Goal: Ask a question: Ask a question

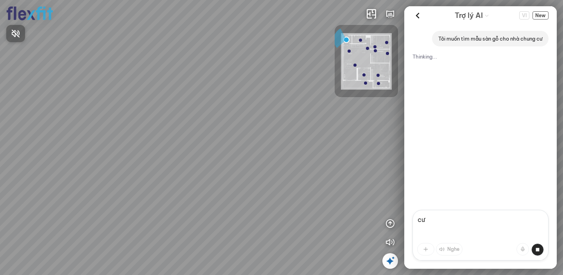
type textarea "c"
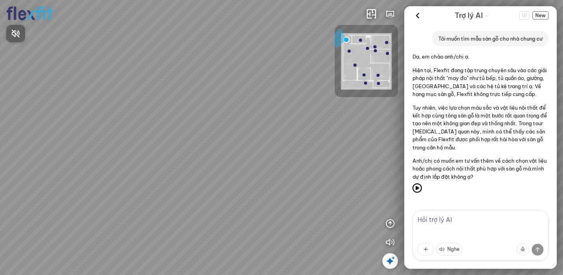
drag, startPoint x: 472, startPoint y: 106, endPoint x: 484, endPoint y: 139, distance: 35.4
click at [484, 139] on div at bounding box center [281, 137] width 563 height 275
click at [455, 224] on textarea at bounding box center [480, 235] width 136 height 51
type textarea "c"
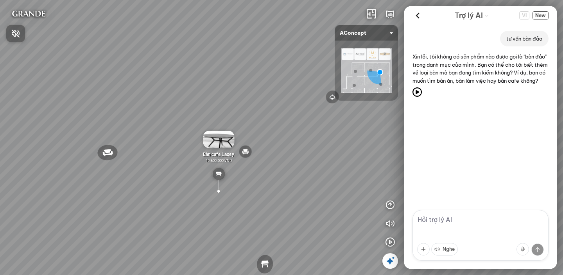
drag, startPoint x: 473, startPoint y: 55, endPoint x: 477, endPoint y: 93, distance: 37.4
click at [477, 93] on div at bounding box center [281, 137] width 563 height 275
click at [447, 223] on textarea at bounding box center [480, 235] width 136 height 51
type textarea "u"
type textarea "tư vấn mẫu gạch"
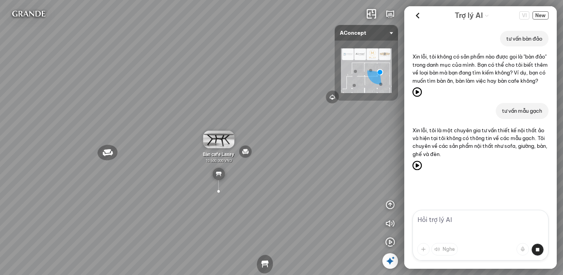
scroll to position [4, 0]
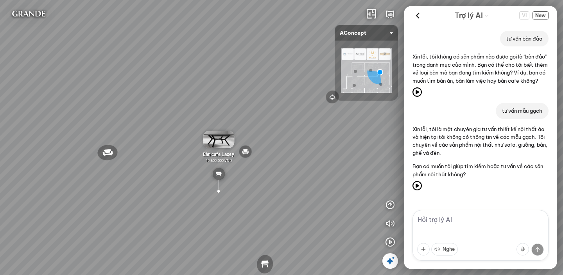
click at [456, 222] on textarea at bounding box center [480, 235] width 136 height 51
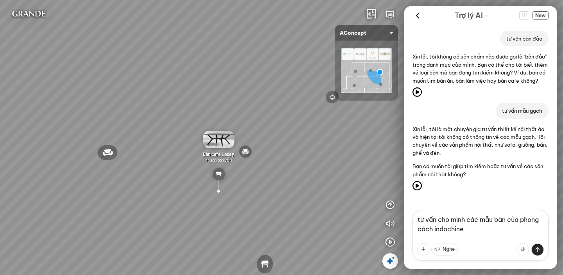
type textarea "ndochine"
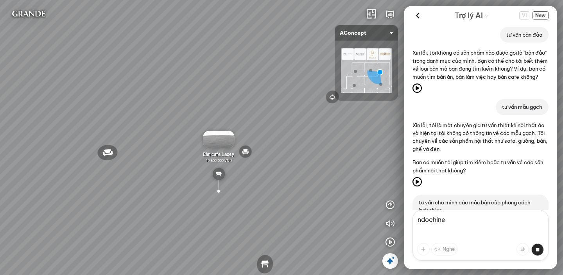
scroll to position [48, 0]
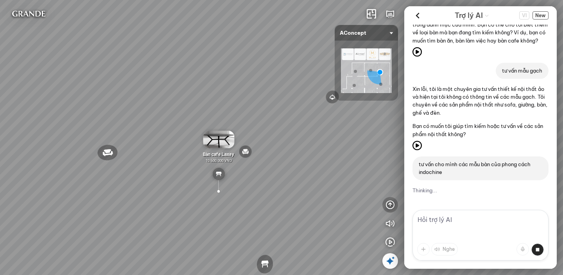
drag, startPoint x: 451, startPoint y: 218, endPoint x: 393, endPoint y: 211, distance: 58.2
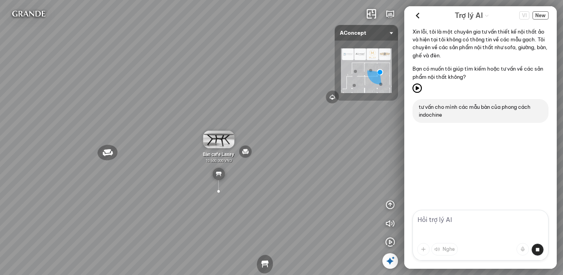
scroll to position [122, 0]
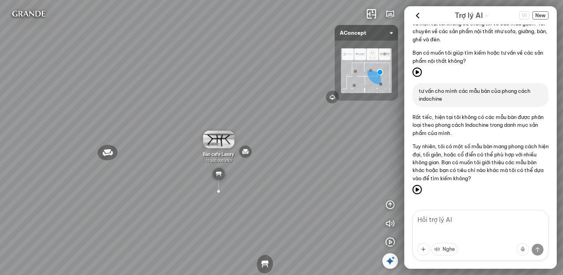
click at [21, 107] on div "Đèn [PERSON_NAME] 5.300.000 VND Giường ngủ Palima 19.000.000 VND Ghế thư giãn N…" at bounding box center [281, 137] width 563 height 275
click at [418, 14] on icon at bounding box center [417, 16] width 12 height 12
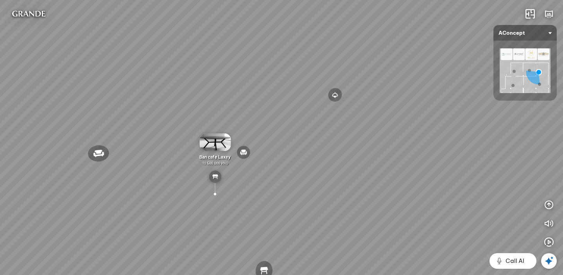
scroll to position [1454, 0]
drag, startPoint x: 347, startPoint y: 215, endPoint x: 277, endPoint y: 39, distance: 188.9
click at [277, 39] on div "Đèn [PERSON_NAME] 5.300.000 VND Giường ngủ Palima 19.000.000 VND Ghế thư giãn N…" at bounding box center [281, 137] width 563 height 275
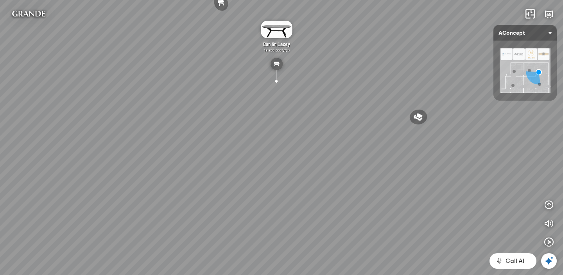
drag, startPoint x: 277, startPoint y: 39, endPoint x: 274, endPoint y: 121, distance: 81.8
click at [274, 121] on div "Đèn [PERSON_NAME] 5.300.000 VND Giường ngủ Palima 19.000.000 VND Ghế thư giãn N…" at bounding box center [281, 137] width 563 height 275
drag, startPoint x: 173, startPoint y: 114, endPoint x: 184, endPoint y: 223, distance: 110.3
click at [184, 223] on div "Đèn [PERSON_NAME] 5.300.000 VND Giường ngủ Palima 19.000.000 VND Ghế thư giãn N…" at bounding box center [281, 137] width 563 height 275
